Goal: Complete application form

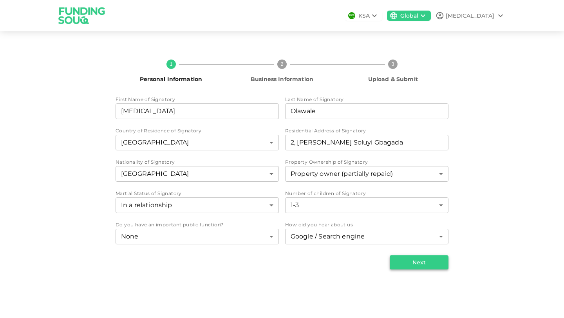
click at [416, 259] on button "Next" at bounding box center [418, 262] width 59 height 14
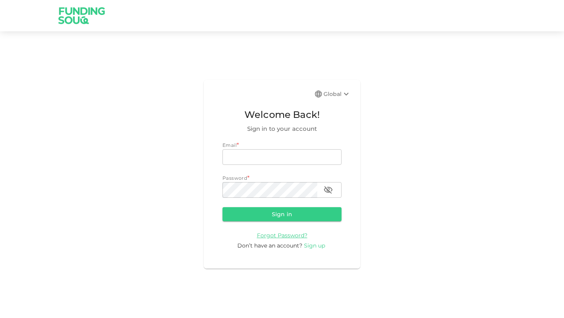
type input "[EMAIL_ADDRESS][DOMAIN_NAME]"
click at [321, 247] on span "Sign up" at bounding box center [314, 245] width 21 height 7
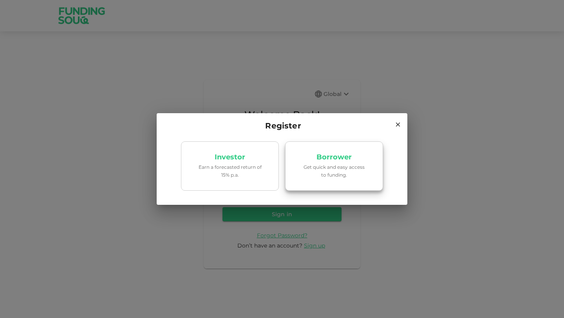
click at [308, 181] on link "Borrower Get quick and easy access to funding." at bounding box center [334, 165] width 98 height 49
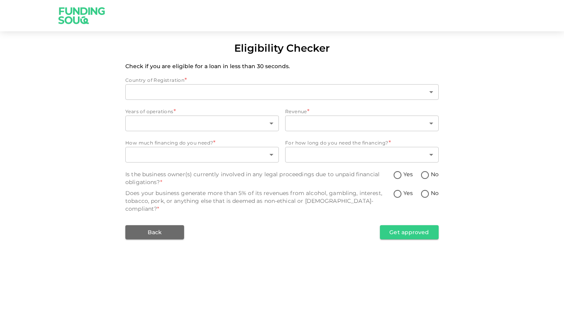
type input "1"
drag, startPoint x: 387, startPoint y: 144, endPoint x: 280, endPoint y: 139, distance: 107.7
click at [280, 139] on div "How much financing do you need? * ​ ​ For how long do you need the financing? *…" at bounding box center [281, 151] width 313 height 25
click at [387, 146] on span "For how long do you need the financing? *" at bounding box center [336, 143] width 103 height 8
drag, startPoint x: 387, startPoint y: 140, endPoint x: 305, endPoint y: 137, distance: 81.4
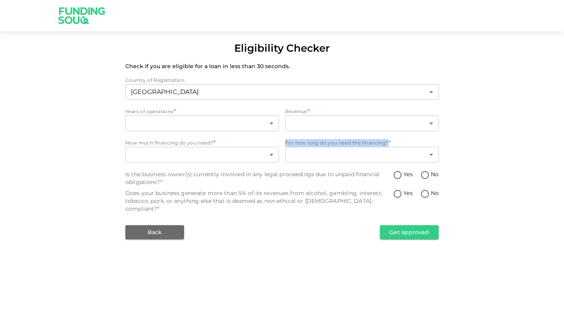
click at [305, 137] on div "Country of Registration [GEOGRAPHIC_DATA] 1 ​ Years of operations * ​ ​ Revenue…" at bounding box center [281, 157] width 313 height 163
copy span "For how long do you need the financing?"
click at [125, 173] on div "Is the business owner(s) currently involved in any legal proceedings due to unp…" at bounding box center [258, 178] width 267 height 16
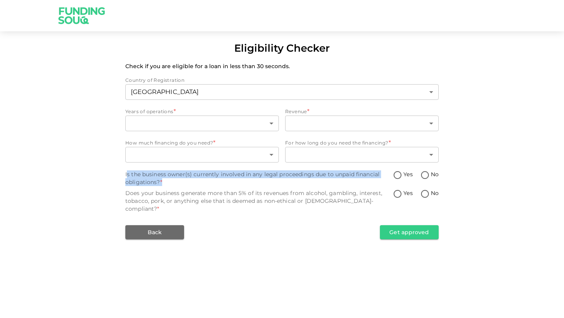
drag, startPoint x: 126, startPoint y: 173, endPoint x: 193, endPoint y: 182, distance: 67.0
click at [193, 182] on div "Is the business owner(s) currently involved in any legal proceedings due to unp…" at bounding box center [258, 178] width 267 height 16
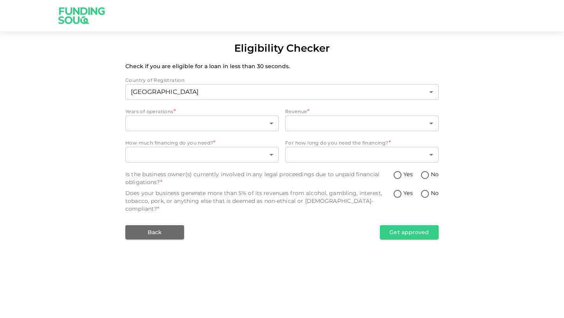
click at [121, 174] on div "Eligibility Checker Check if you are eligible for a loan in less than 30 second…" at bounding box center [282, 140] width 564 height 198
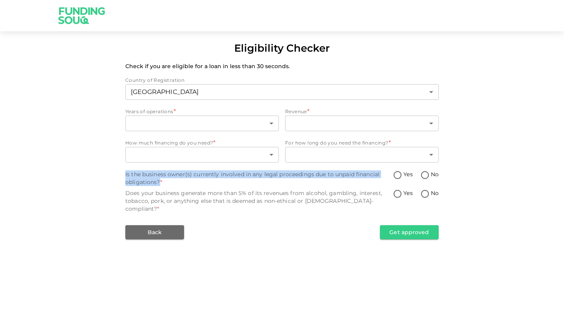
drag, startPoint x: 121, startPoint y: 174, endPoint x: 160, endPoint y: 185, distance: 40.2
click at [160, 185] on div "Eligibility Checker Check if you are eligible for a loan in less than 30 second…" at bounding box center [282, 140] width 564 height 198
copy div "Is the business owner(s) currently involved in any legal proceedings due to unp…"
click at [124, 169] on div "Eligibility Checker Check if you are eligible for a loan in less than 30 second…" at bounding box center [282, 140] width 564 height 198
drag, startPoint x: 124, startPoint y: 169, endPoint x: 181, endPoint y: 184, distance: 59.2
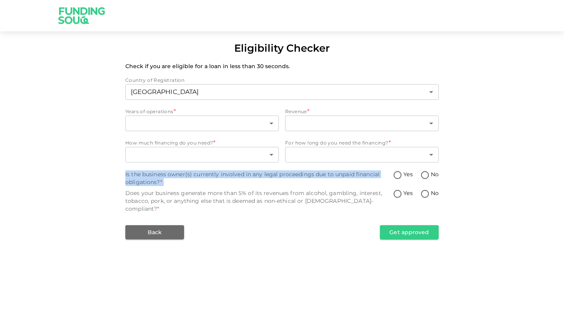
click at [181, 184] on div "Eligibility Checker Check if you are eligible for a loan in less than 30 second…" at bounding box center [282, 140] width 564 height 198
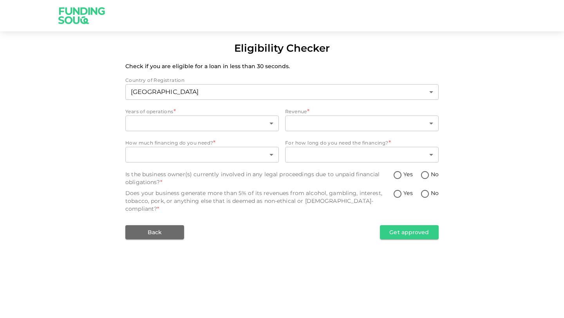
click at [131, 190] on div "Does your business generate more than 5% of its revenues from alcohol, gambling…" at bounding box center [258, 200] width 267 height 23
click at [115, 194] on div "Eligibility Checker Check if you are eligible for a loan in less than 30 second…" at bounding box center [282, 140] width 564 height 198
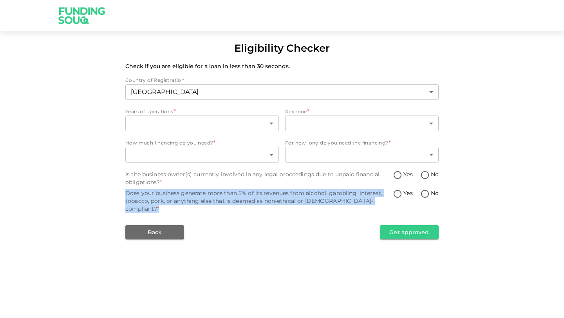
drag, startPoint x: 123, startPoint y: 193, endPoint x: 358, endPoint y: 201, distance: 235.0
click at [358, 201] on div "Eligibility Checker Check if you are eligible for a loan in less than 30 second…" at bounding box center [282, 140] width 564 height 198
copy div "Does your business generate more than 5% of its revenues from alcohol, gambling…"
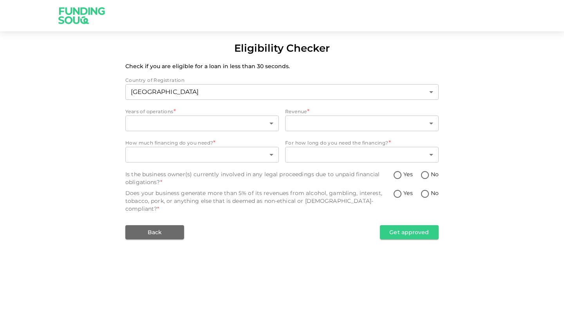
click at [290, 272] on div "Eligibility Checker Check if you are eligible for a loan in less than 30 second…" at bounding box center [282, 159] width 564 height 318
